Goal: Task Accomplishment & Management: Manage account settings

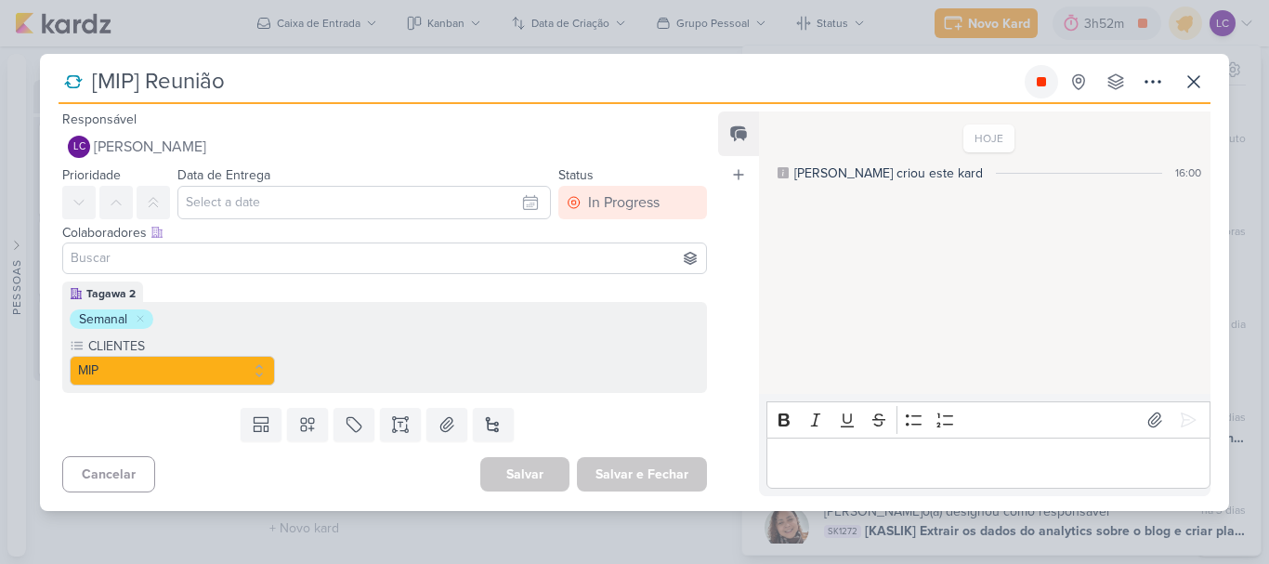
click at [1036, 88] on icon at bounding box center [1041, 81] width 15 height 15
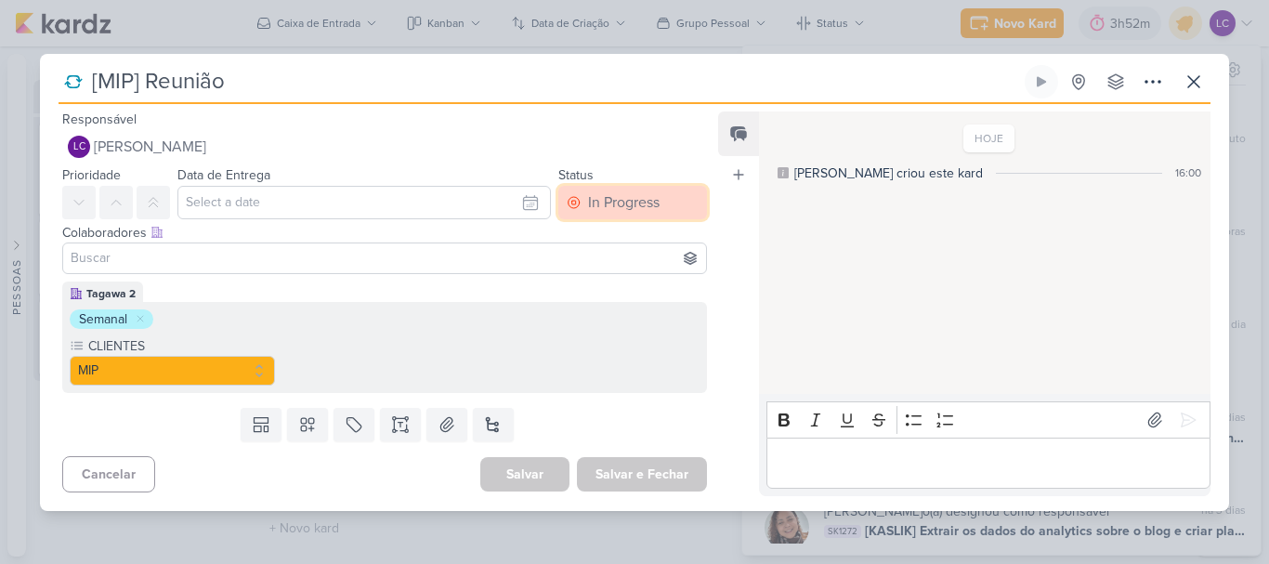
click at [638, 210] on div "In Progress" at bounding box center [624, 202] width 72 height 22
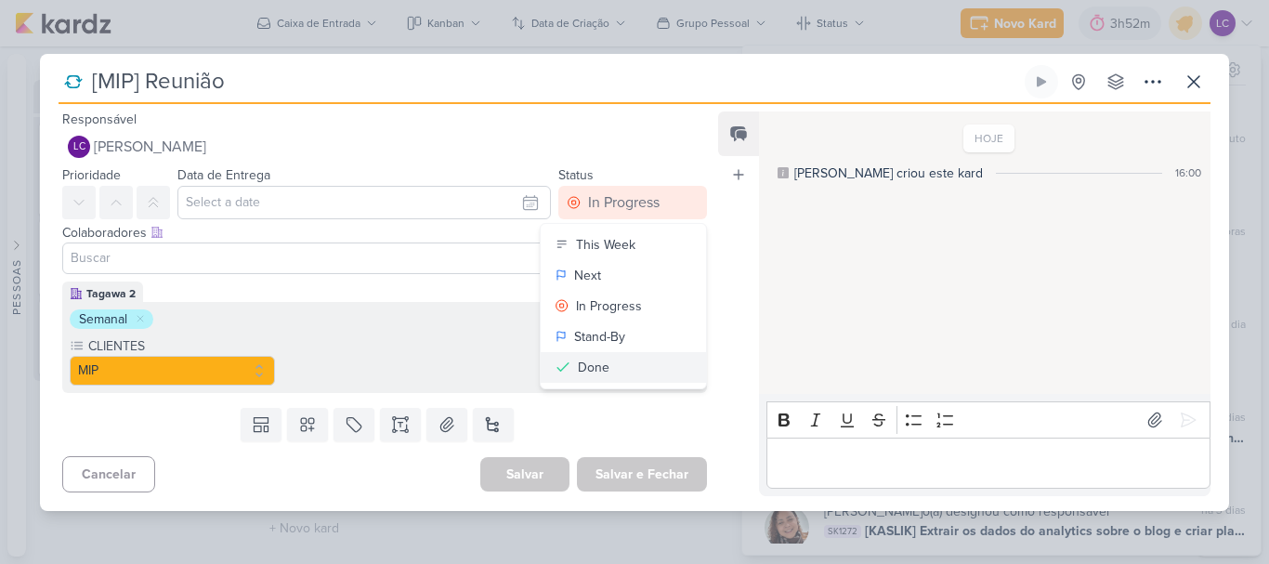
click at [616, 376] on button "Done" at bounding box center [623, 367] width 165 height 31
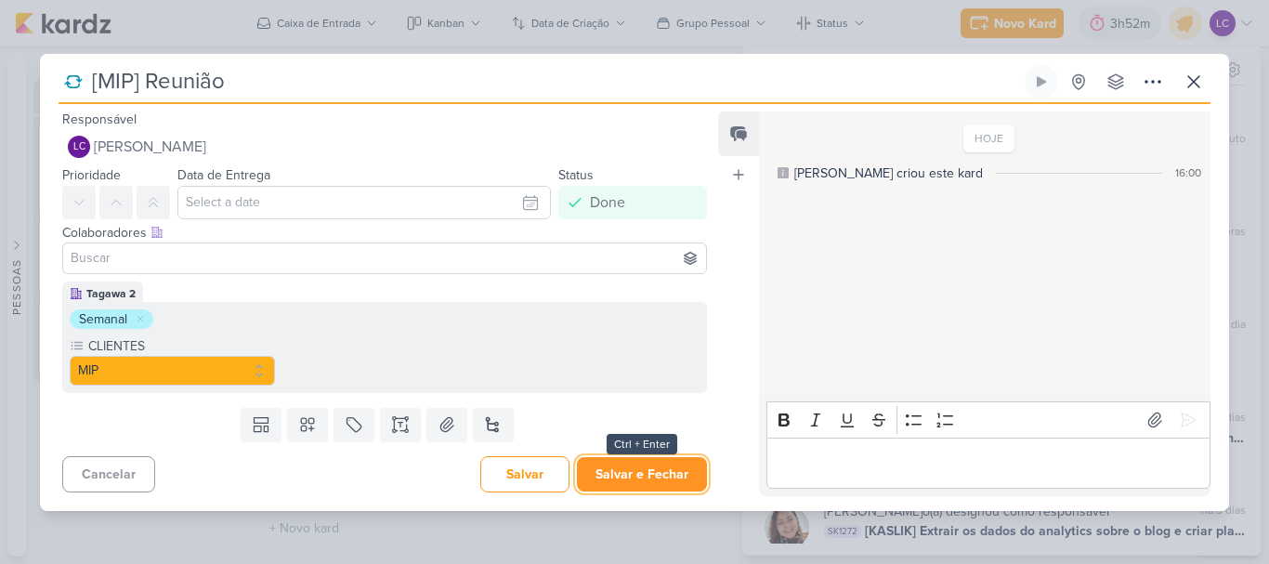
click at [633, 477] on button "Salvar e Fechar" at bounding box center [642, 474] width 130 height 34
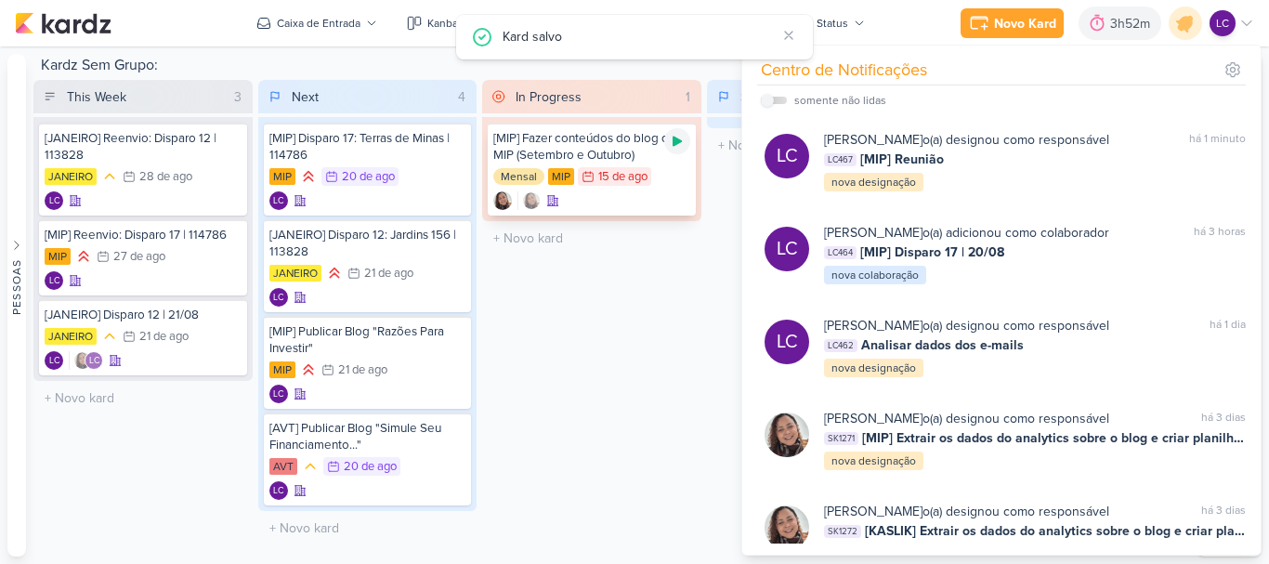
click at [676, 151] on div at bounding box center [677, 141] width 26 height 26
click at [1254, 21] on div "Novo Kard Ctrl + k 3h52m [MIP] Fazer conteúdos do blog de MIP (Setembro e Outub…" at bounding box center [634, 23] width 1269 height 46
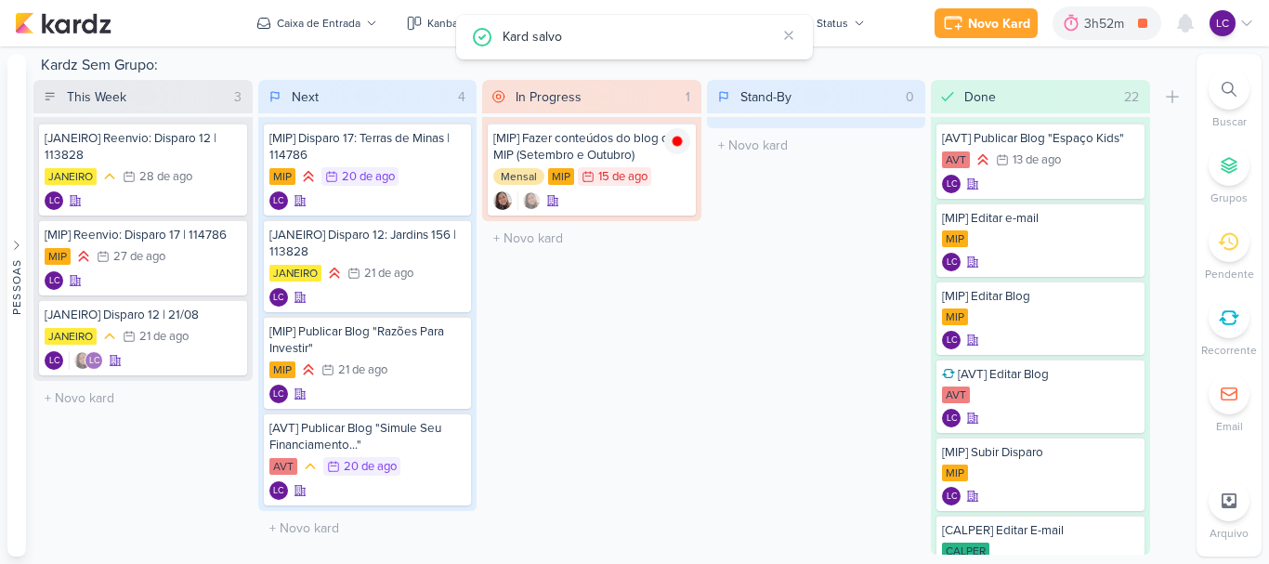
click at [1241, 25] on icon at bounding box center [1246, 23] width 15 height 15
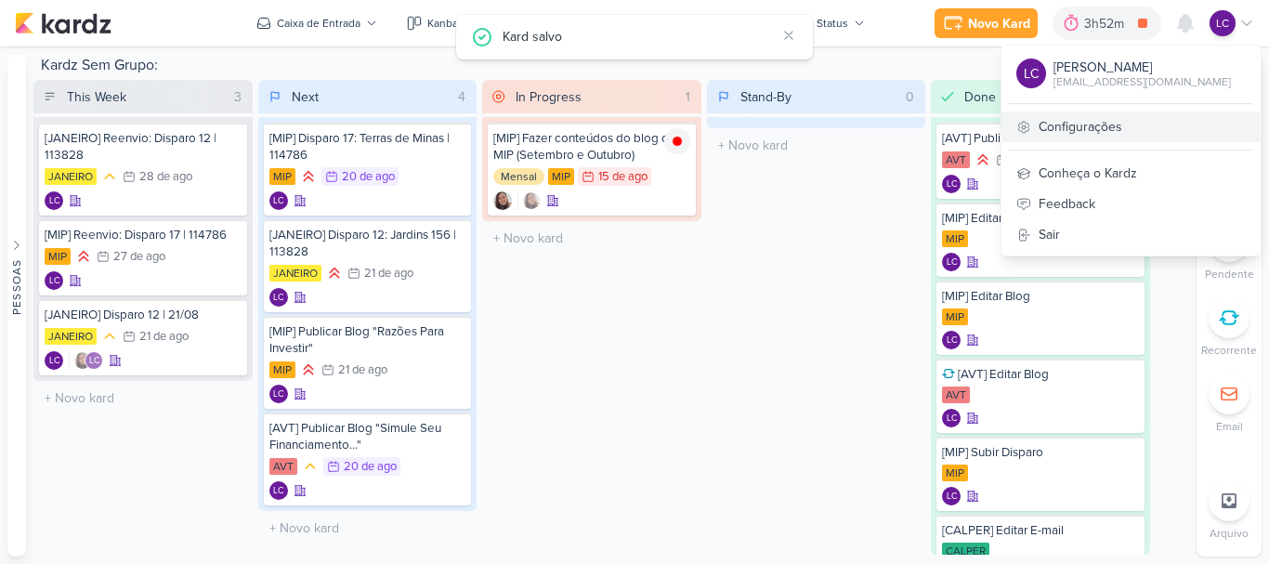
click at [1062, 118] on link "Configurações" at bounding box center [1131, 126] width 259 height 31
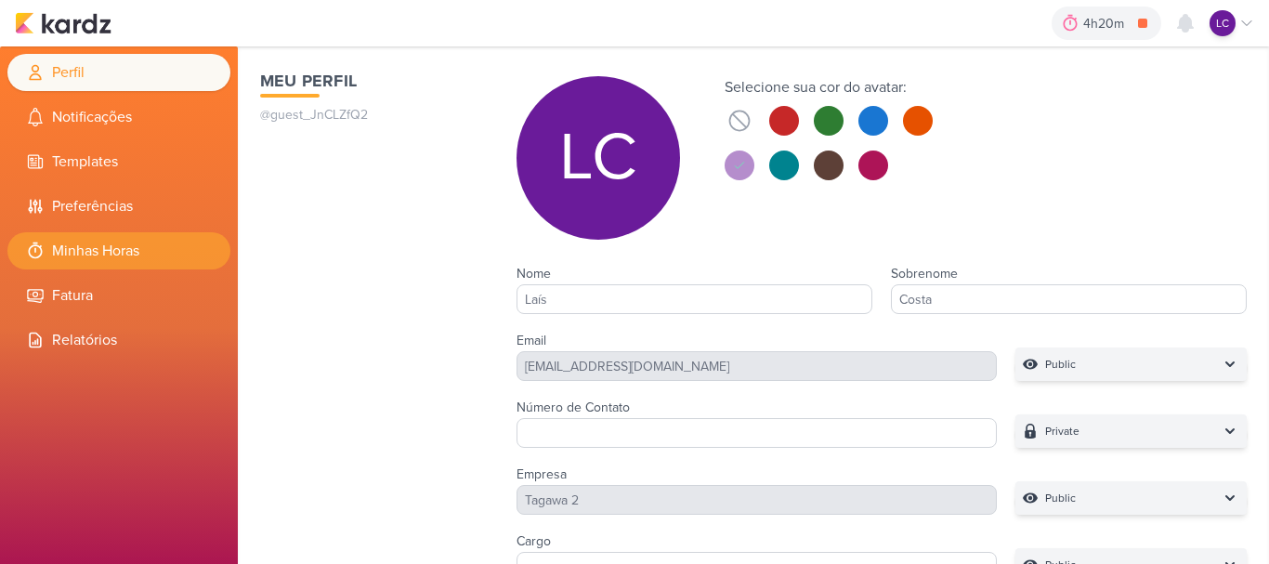
click at [136, 252] on li "Minhas Horas" at bounding box center [118, 250] width 223 height 37
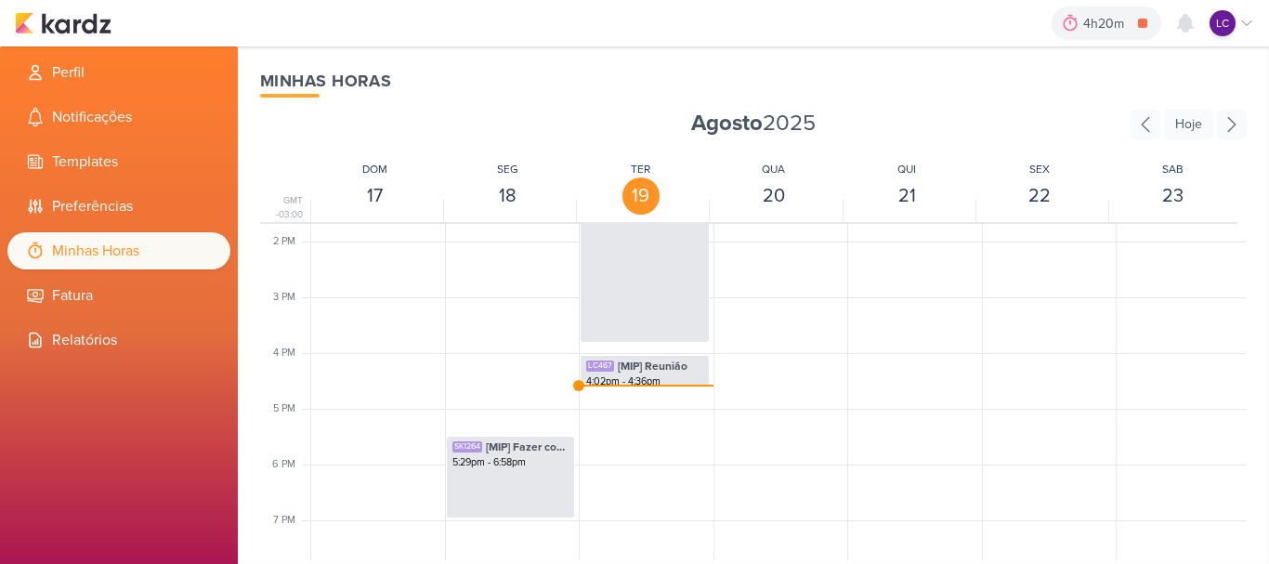
scroll to position [717, 0]
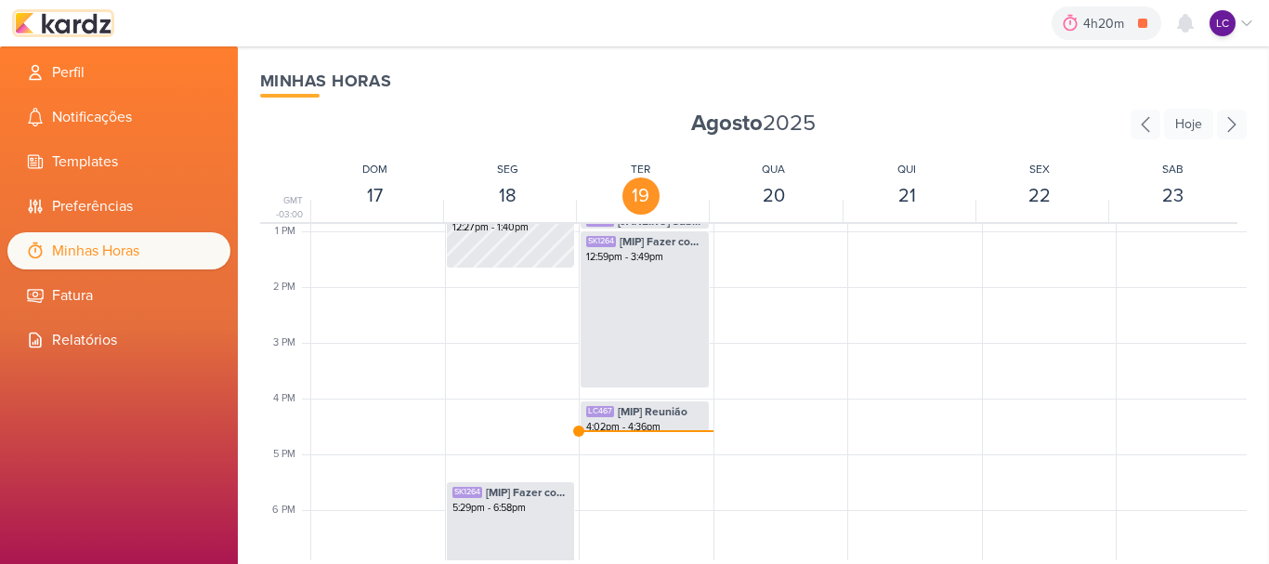
click at [85, 12] on img at bounding box center [63, 23] width 97 height 22
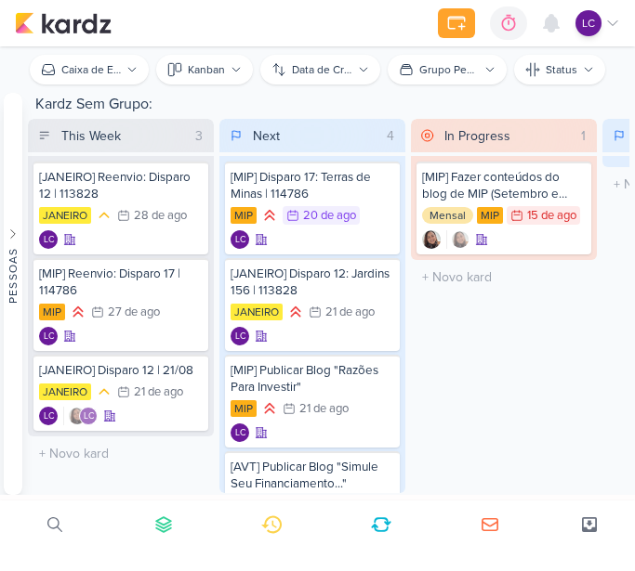
drag, startPoint x: 517, startPoint y: 362, endPoint x: 514, endPoint y: 375, distance: 13.3
click at [517, 364] on div "In Progress 1 Mover Para Esquerda Mover Para Direita [GEOGRAPHIC_DATA] [MIP] Fa…" at bounding box center [504, 306] width 186 height 374
click at [514, 375] on div "In Progress 1 Mover Para Esquerda Mover Para Direita [GEOGRAPHIC_DATA] [MIP] Fa…" at bounding box center [504, 306] width 186 height 374
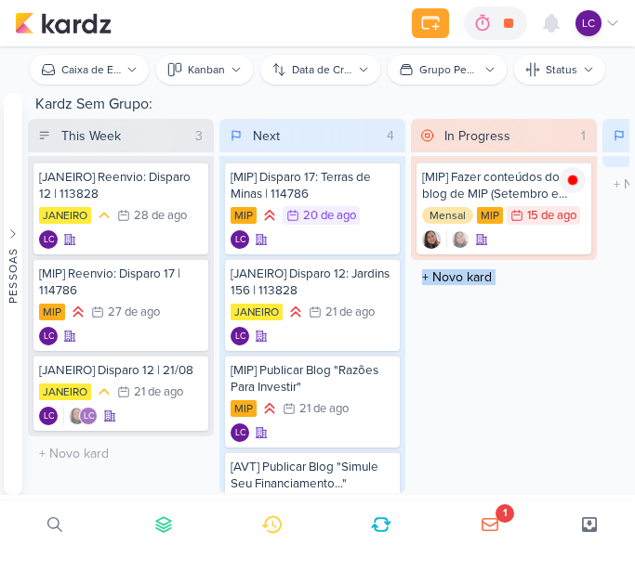
drag, startPoint x: 0, startPoint y: 0, endPoint x: 0, endPoint y: 569, distance: 568.6
click at [504, 382] on div "In Progress 1 Mover Para Esquerda Mover Para Direita [GEOGRAPHIC_DATA] [MIP] Fa…" at bounding box center [504, 306] width 186 height 374
